Goal: Information Seeking & Learning: Learn about a topic

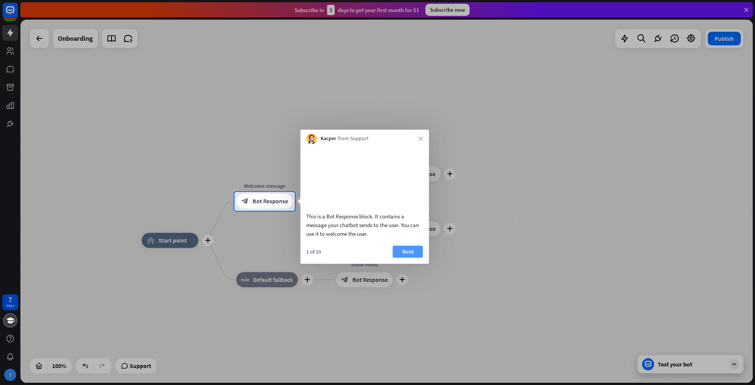
click at [399, 257] on button "Next" at bounding box center [407, 252] width 30 height 12
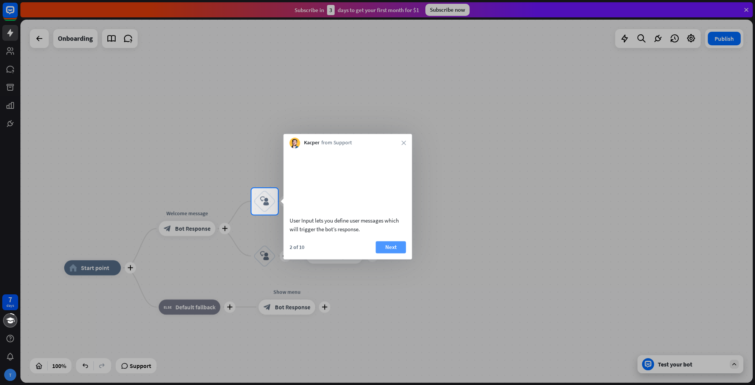
click at [396, 253] on button "Next" at bounding box center [391, 247] width 30 height 12
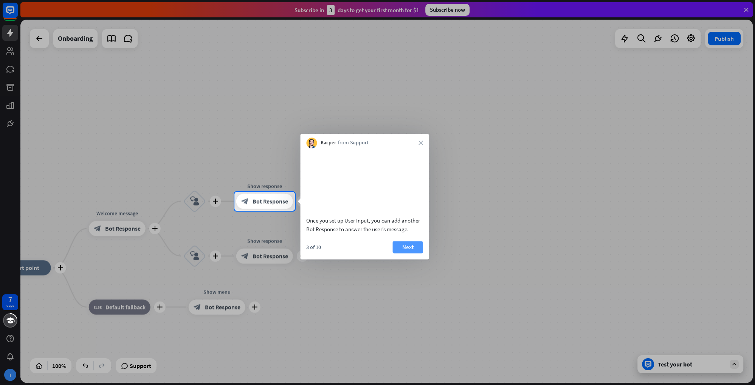
click at [400, 253] on button "Next" at bounding box center [407, 247] width 30 height 12
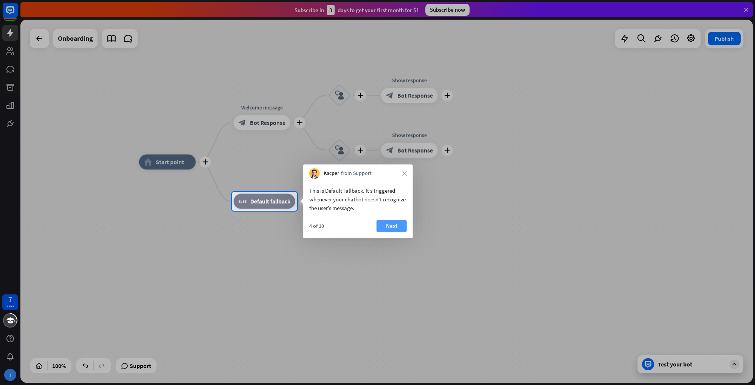
click at [396, 229] on button "Next" at bounding box center [391, 226] width 30 height 12
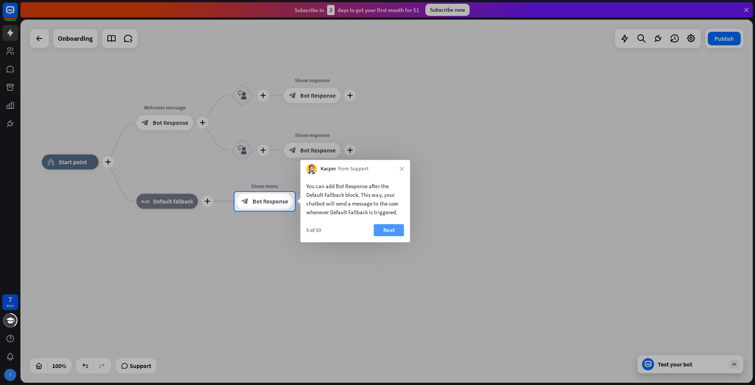
click at [381, 231] on button "Next" at bounding box center [388, 230] width 30 height 12
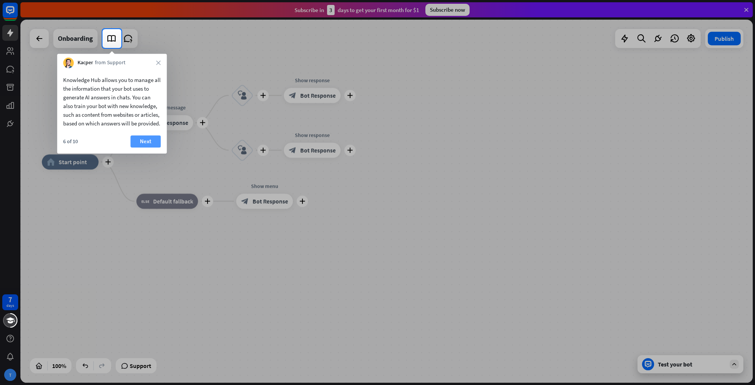
click at [144, 147] on button "Next" at bounding box center [145, 141] width 30 height 12
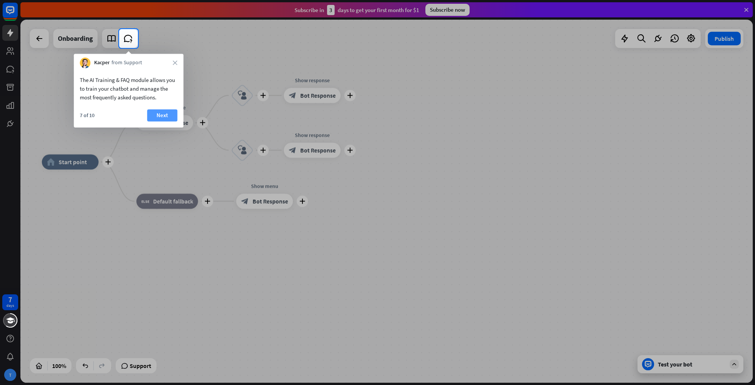
click at [162, 111] on button "Next" at bounding box center [162, 115] width 30 height 12
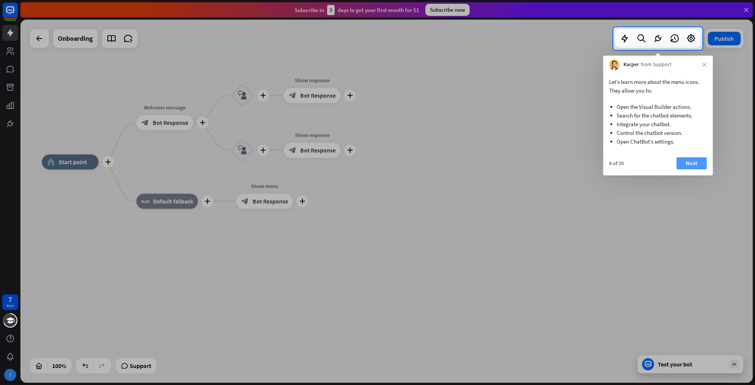
click at [690, 168] on button "Next" at bounding box center [691, 163] width 30 height 12
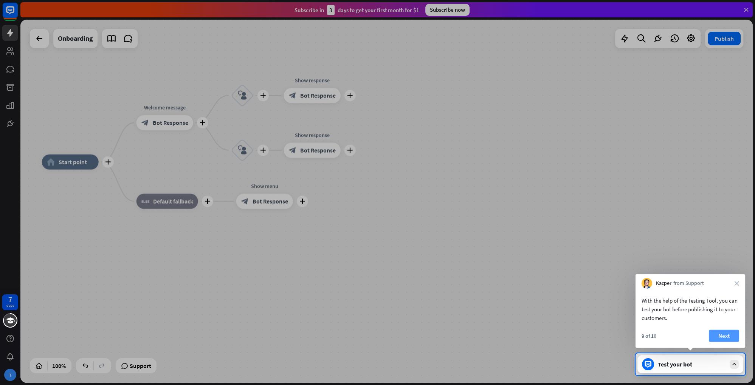
click at [714, 338] on button "Next" at bounding box center [724, 336] width 30 height 12
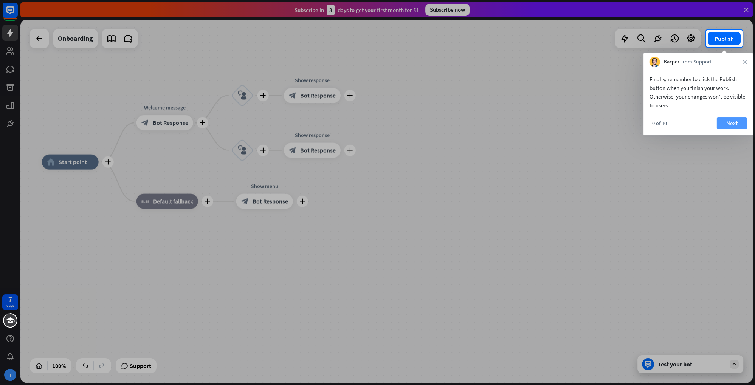
click at [727, 118] on button "Next" at bounding box center [731, 123] width 30 height 12
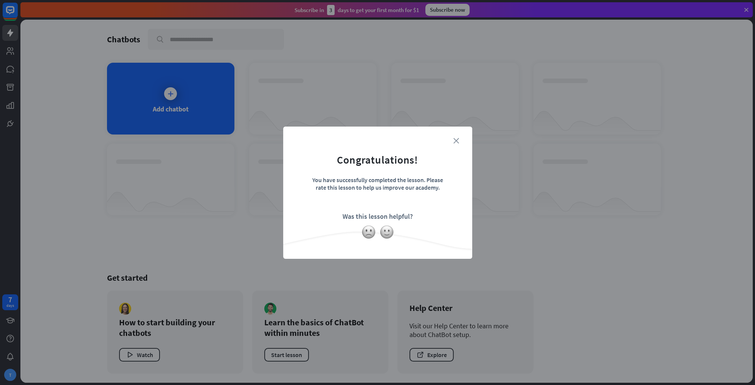
click at [455, 140] on icon "close" at bounding box center [456, 141] width 6 height 6
